Goal: Information Seeking & Learning: Learn about a topic

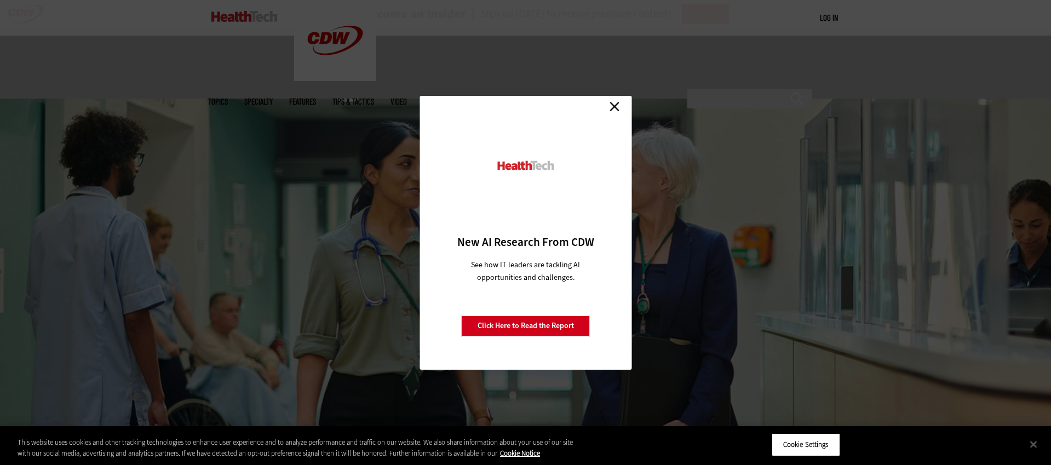
click at [609, 106] on link "Close" at bounding box center [615, 107] width 16 height 16
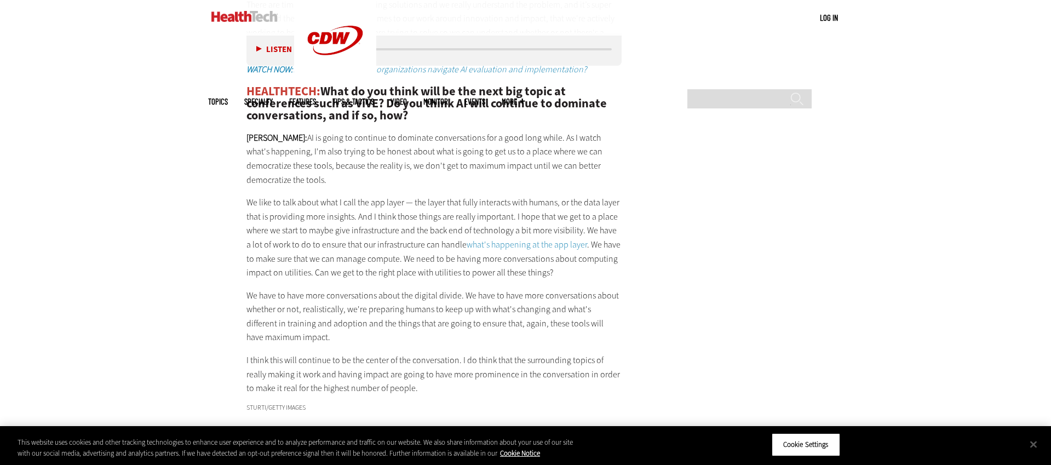
scroll to position [2542, 0]
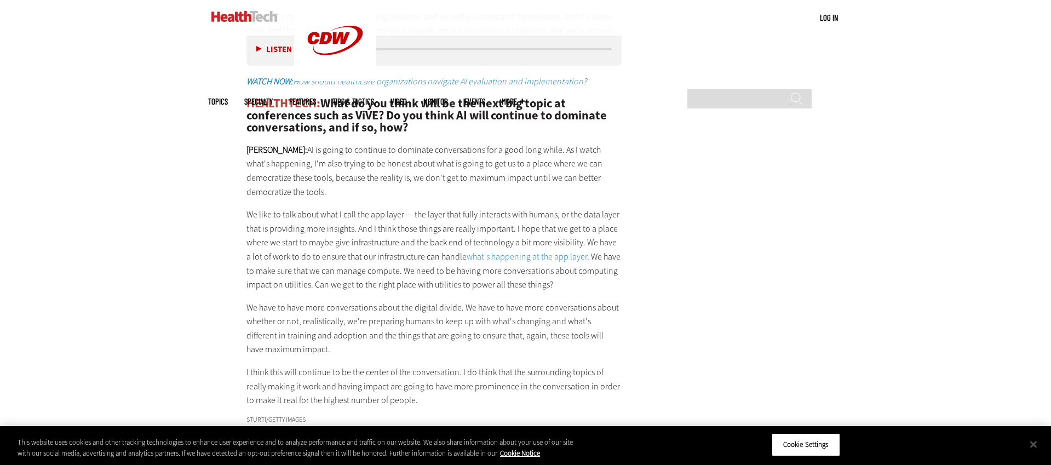
click at [379, 208] on p "We like to talk about what I call the app layer — the layer that fully interact…" at bounding box center [435, 250] width 376 height 84
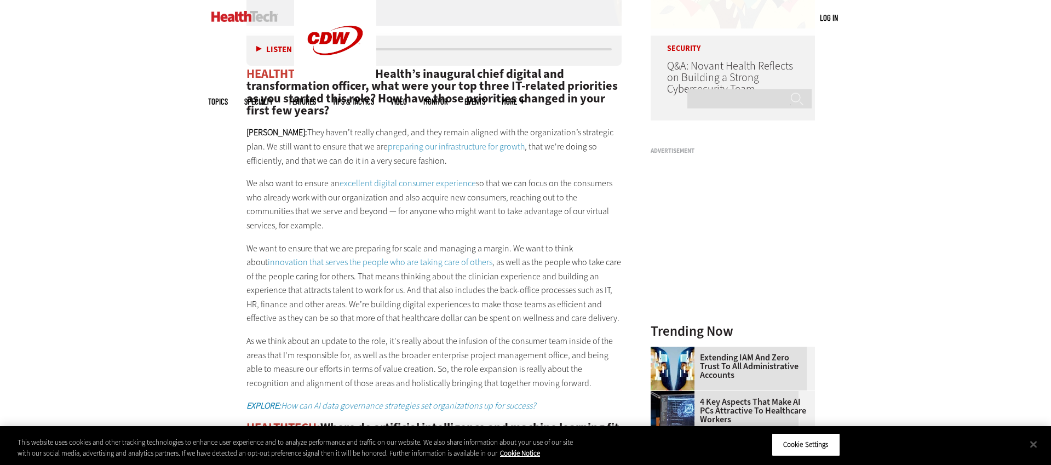
scroll to position [1061, 0]
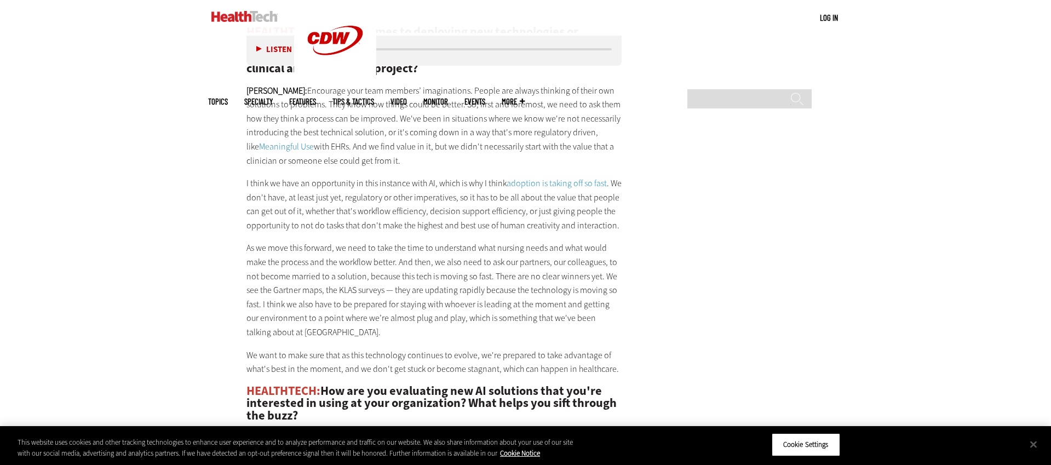
scroll to position [1951, 0]
click at [412, 84] on p "[PERSON_NAME]: Encourage your team members’ imaginations. People are always thi…" at bounding box center [435, 125] width 376 height 84
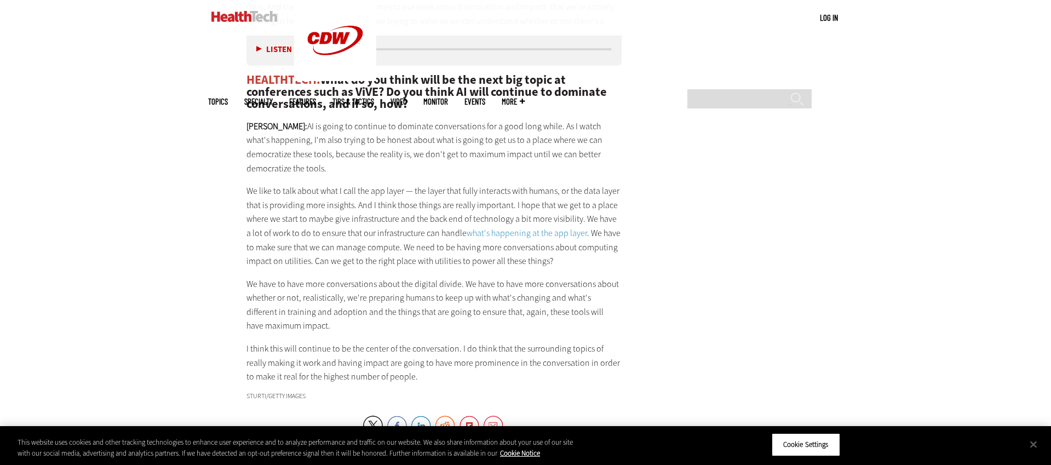
scroll to position [2563, 0]
click at [494, 128] on p "[PERSON_NAME]: AI is going to continue to dominate conversations for a good lon…" at bounding box center [435, 150] width 376 height 56
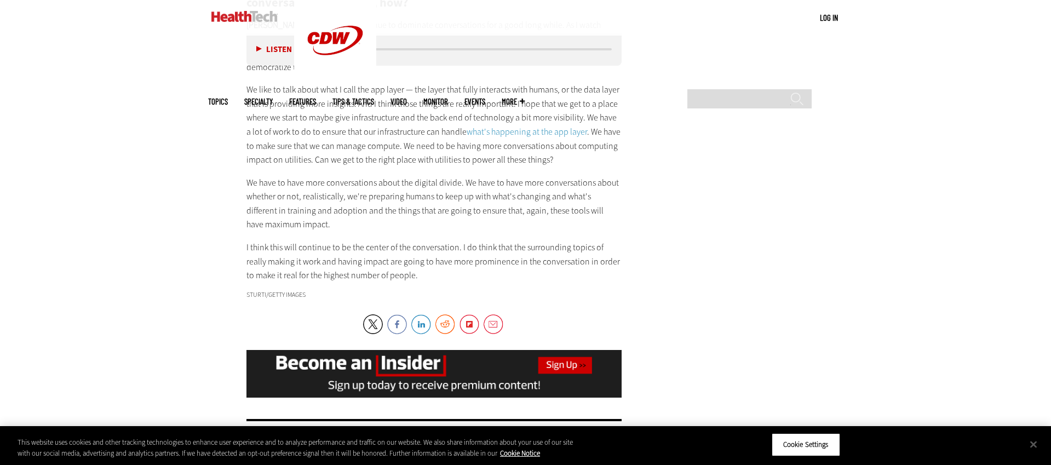
scroll to position [2669, 0]
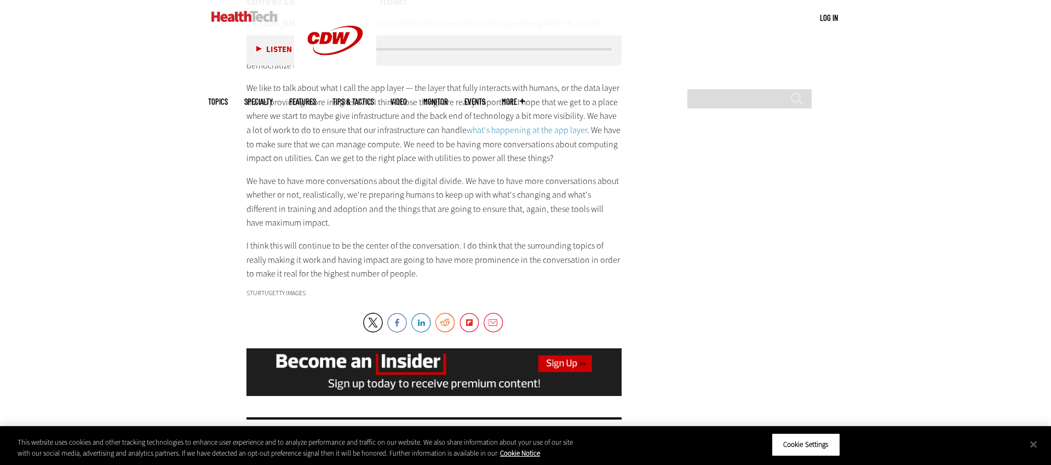
click at [545, 124] on link "what's happening at the app layer" at bounding box center [527, 130] width 121 height 12
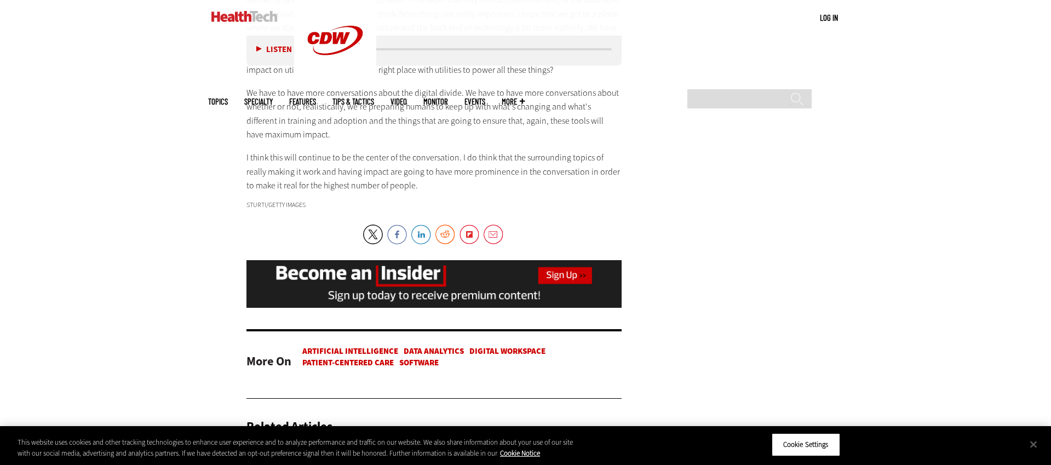
scroll to position [2758, 0]
click at [407, 150] on p "I think this will continue to be the center of the conversation. I do think tha…" at bounding box center [435, 171] width 376 height 42
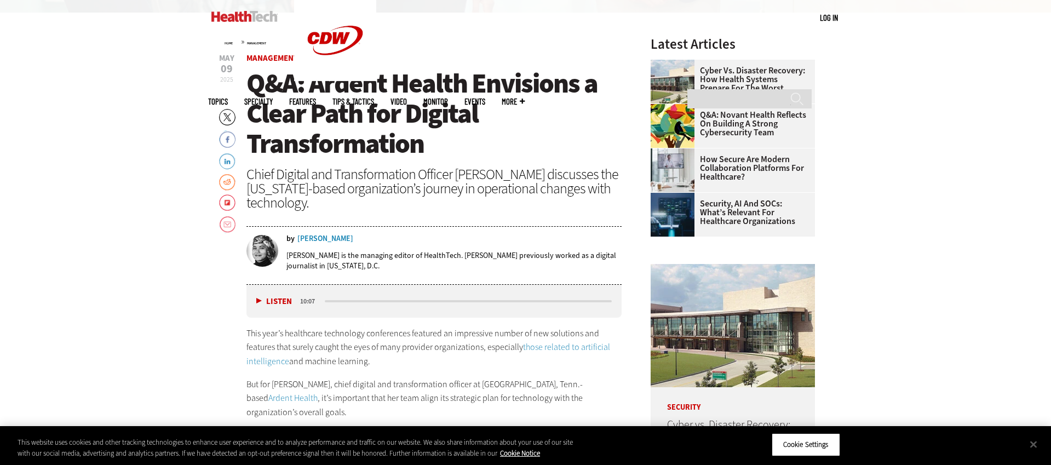
scroll to position [451, 0]
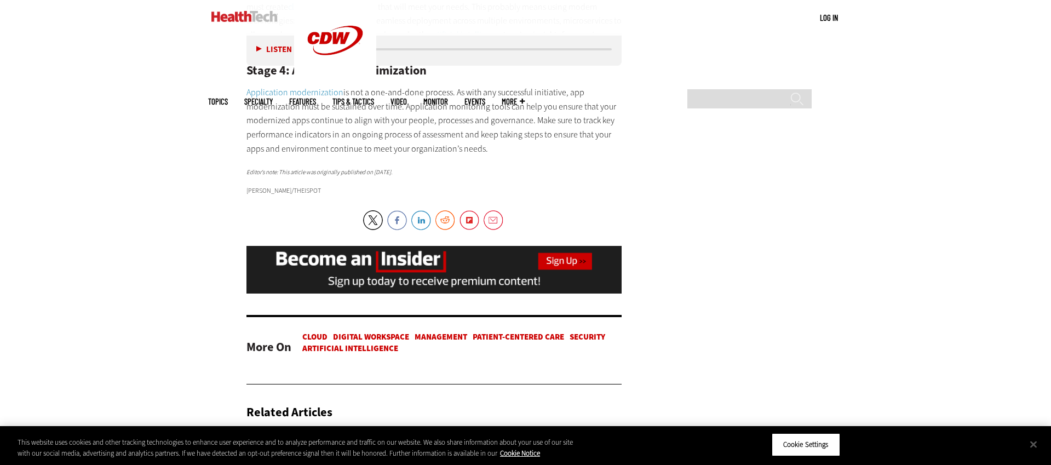
scroll to position [1656, 0]
